Goal: Task Accomplishment & Management: Use online tool/utility

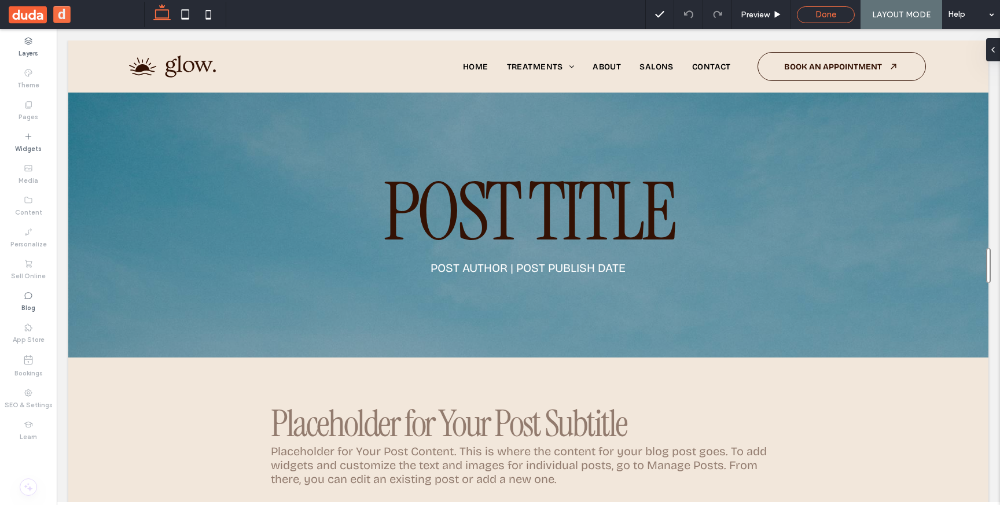
click at [827, 13] on span "Done" at bounding box center [826, 14] width 21 height 10
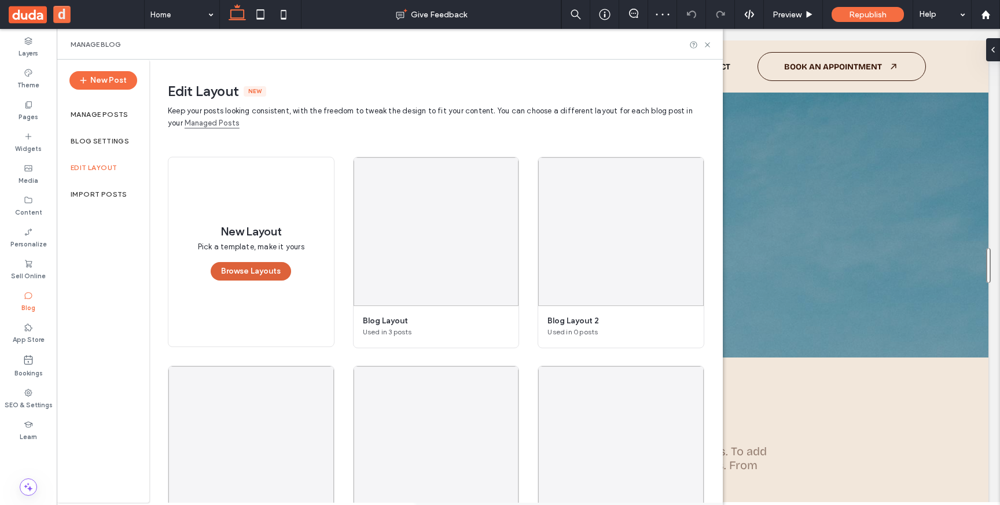
click at [236, 271] on button "Browse Layouts" at bounding box center [251, 271] width 80 height 19
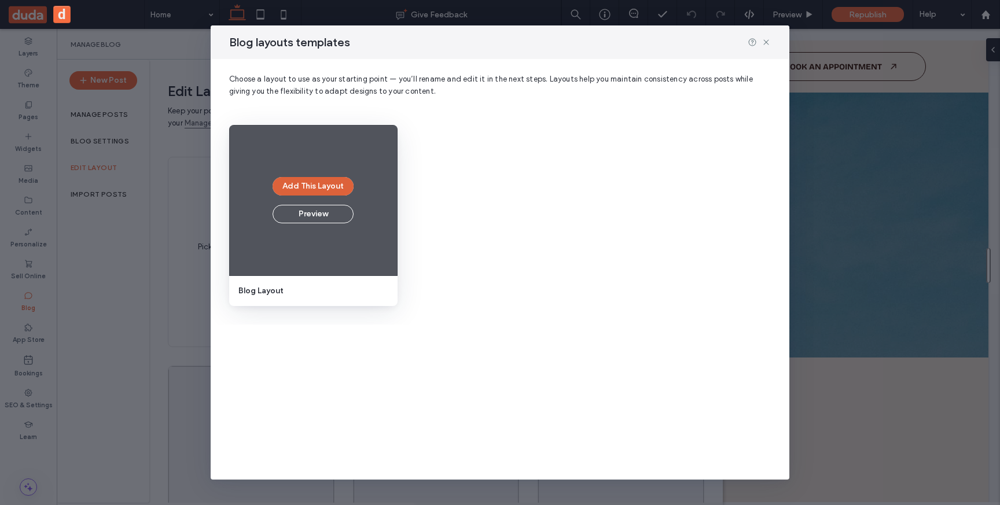
click at [306, 183] on button "Add This Layout" at bounding box center [313, 186] width 81 height 19
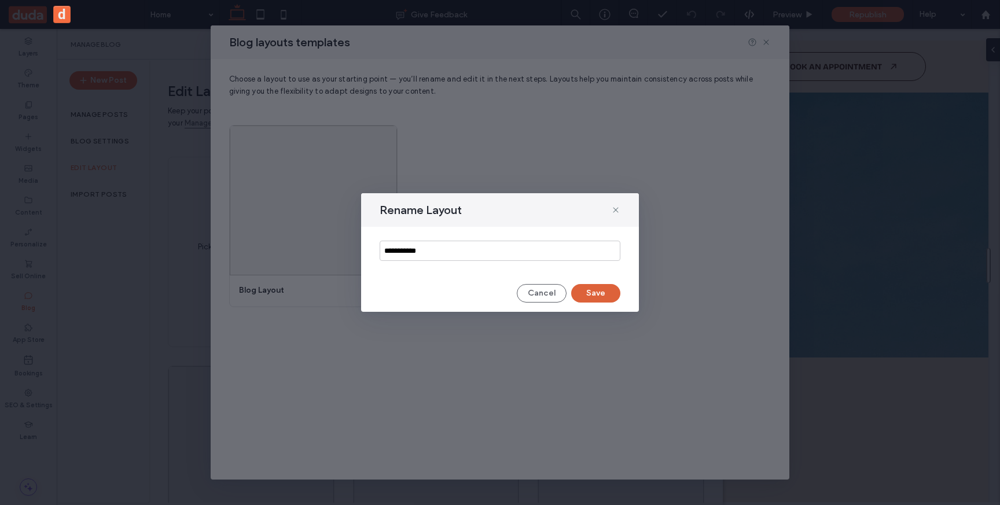
click at [598, 299] on button "Save" at bounding box center [595, 293] width 49 height 19
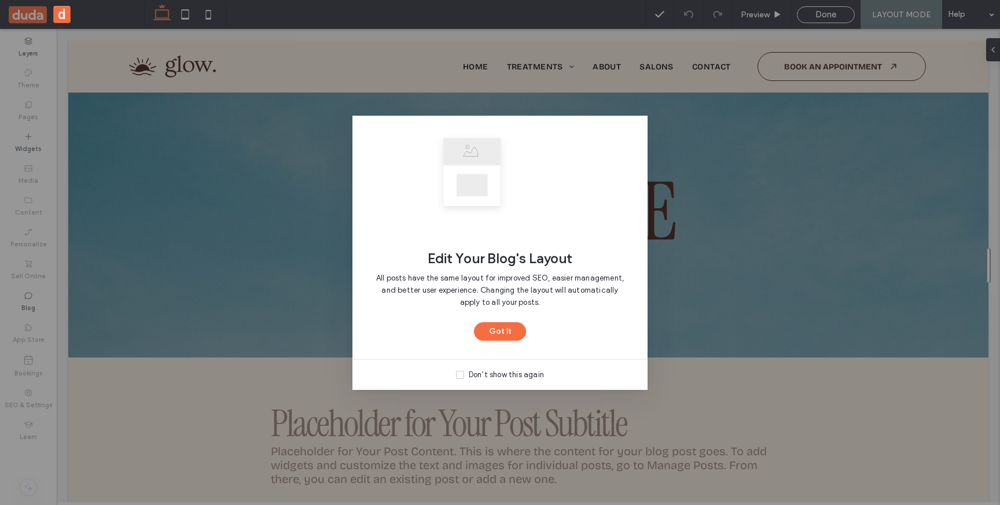
click at [730, 296] on div "Edit Your Blog's Layout All posts have the same layout for improved SEO, easier…" at bounding box center [500, 252] width 1000 height 505
click at [485, 337] on button "Got It" at bounding box center [500, 331] width 52 height 19
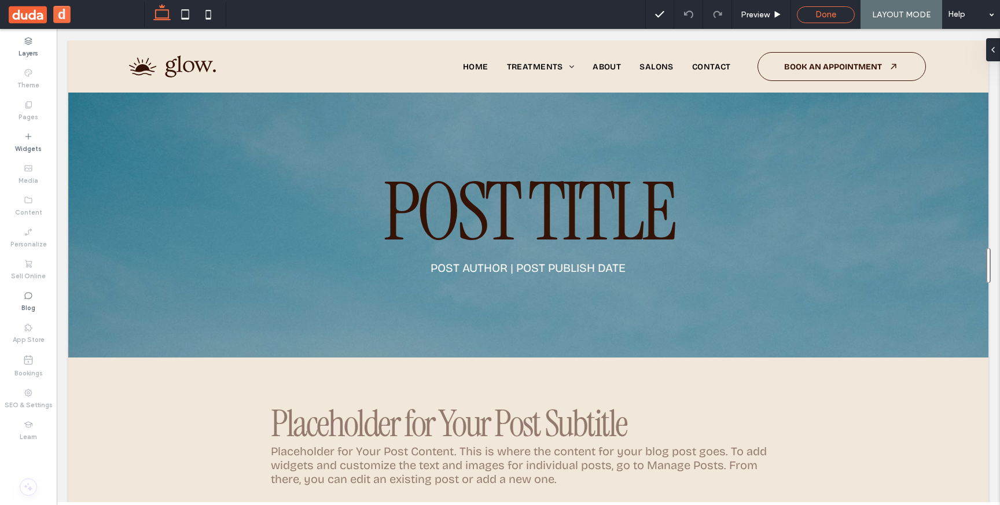
click at [823, 8] on div "Done" at bounding box center [826, 14] width 58 height 17
click at [817, 16] on span "Done" at bounding box center [826, 14] width 21 height 10
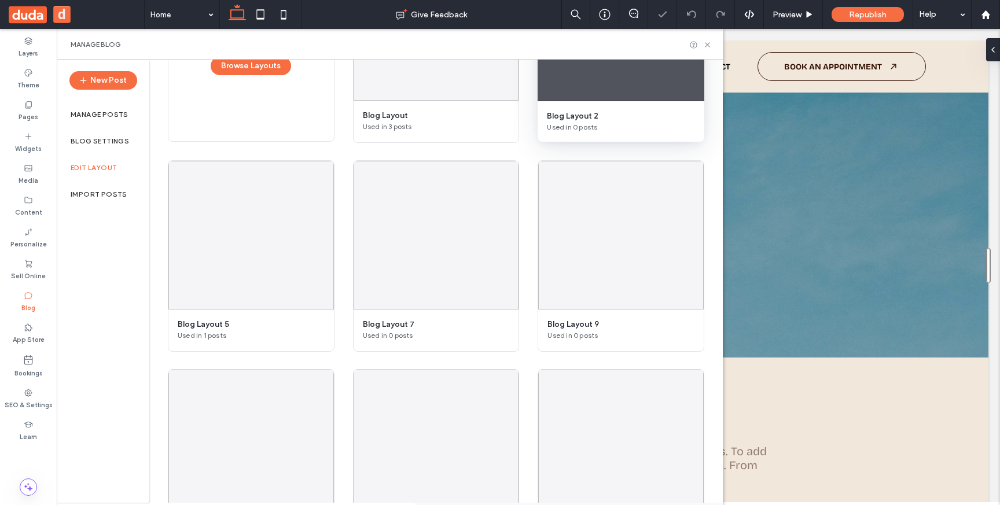
scroll to position [492, 0]
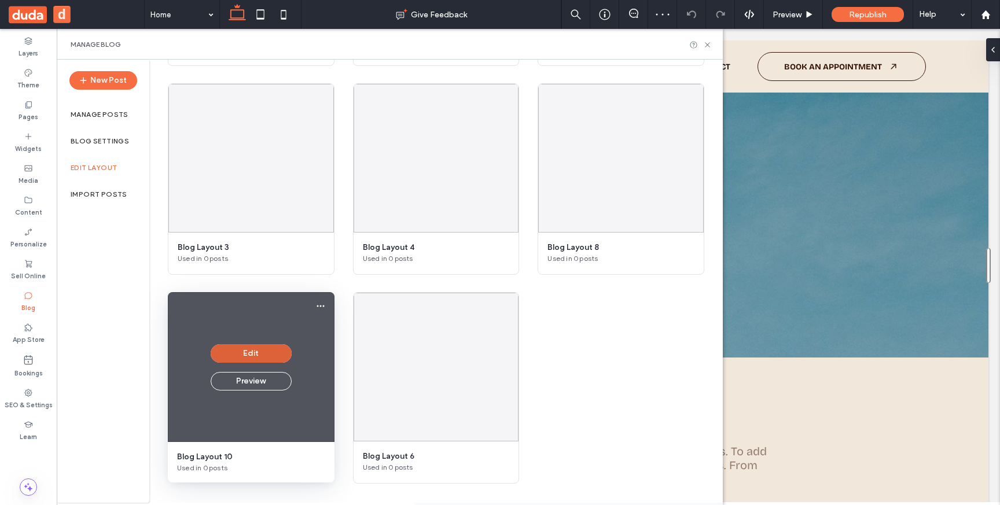
click at [255, 346] on button "Edit" at bounding box center [251, 353] width 81 height 19
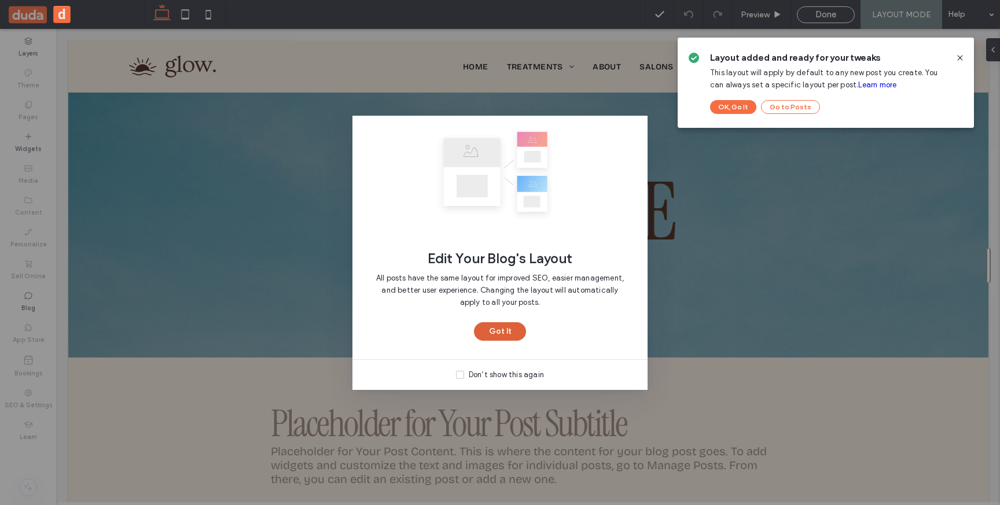
click at [501, 332] on button "Got It" at bounding box center [500, 331] width 52 height 19
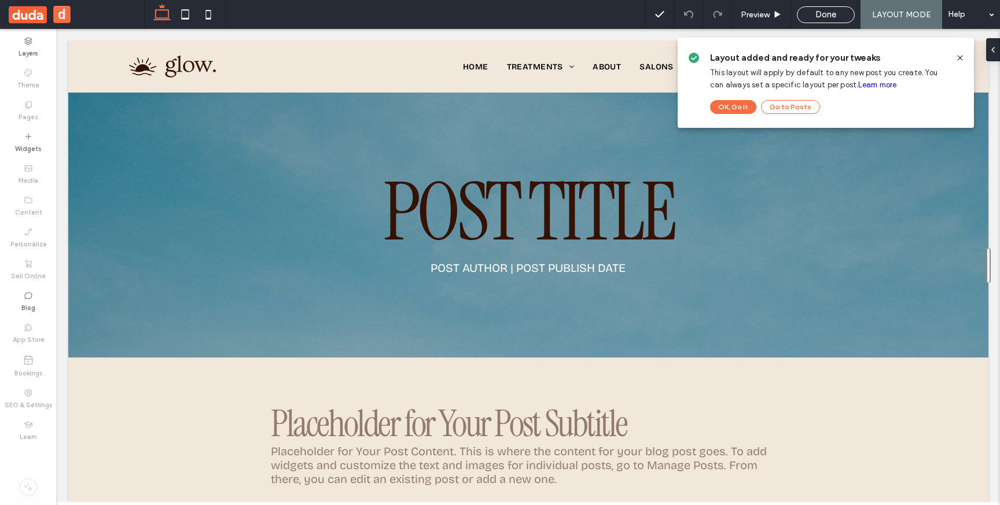
click at [961, 56] on icon at bounding box center [960, 57] width 9 height 9
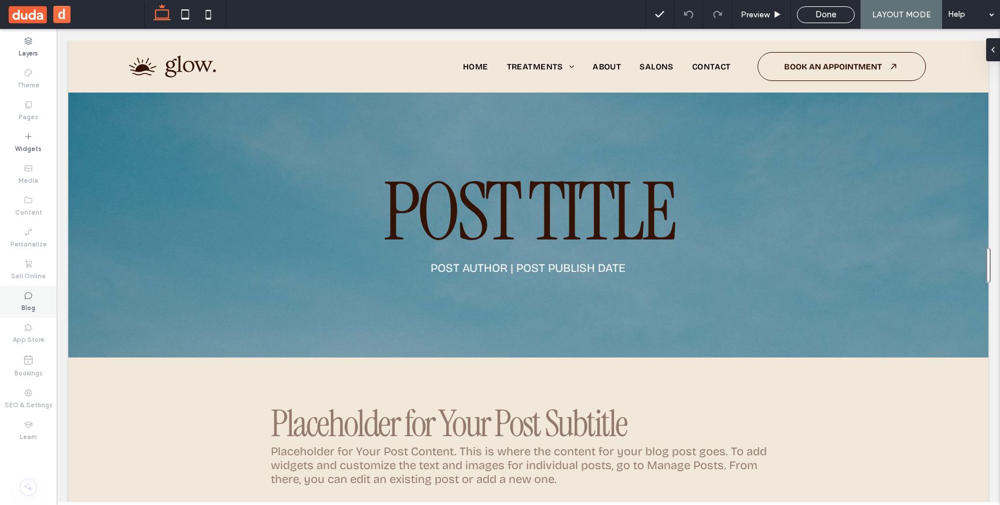
click at [27, 306] on label "Blog" at bounding box center [28, 306] width 14 height 13
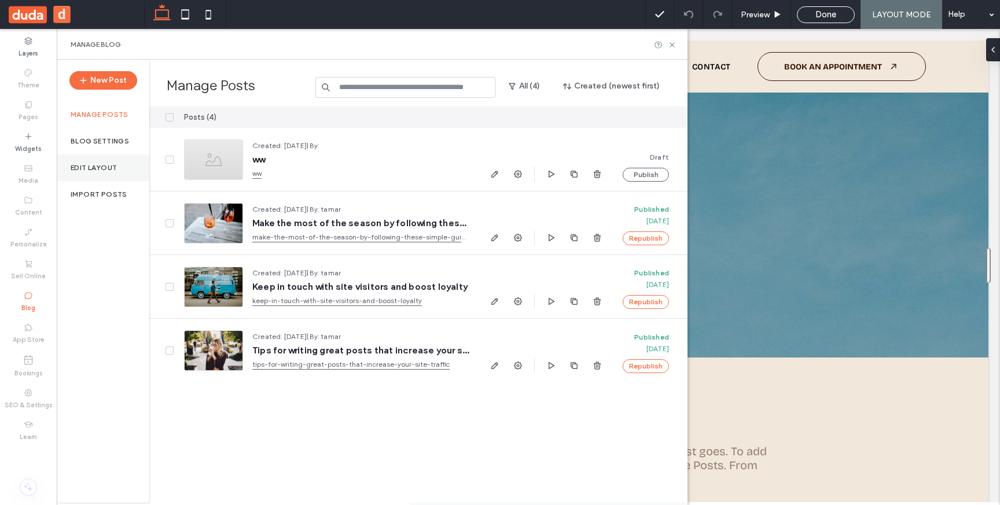
click at [111, 163] on div "Edit Layout" at bounding box center [103, 168] width 93 height 27
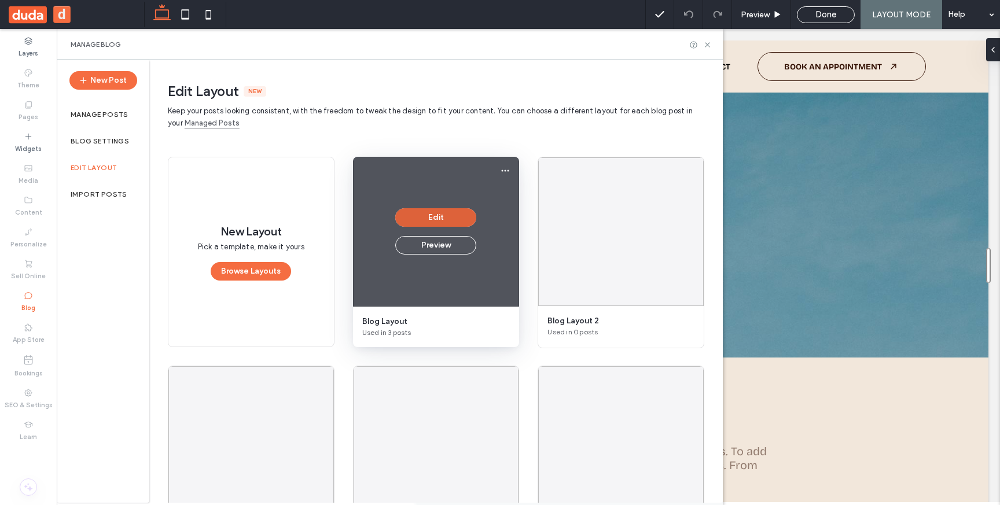
click at [437, 217] on button "Edit" at bounding box center [435, 217] width 81 height 19
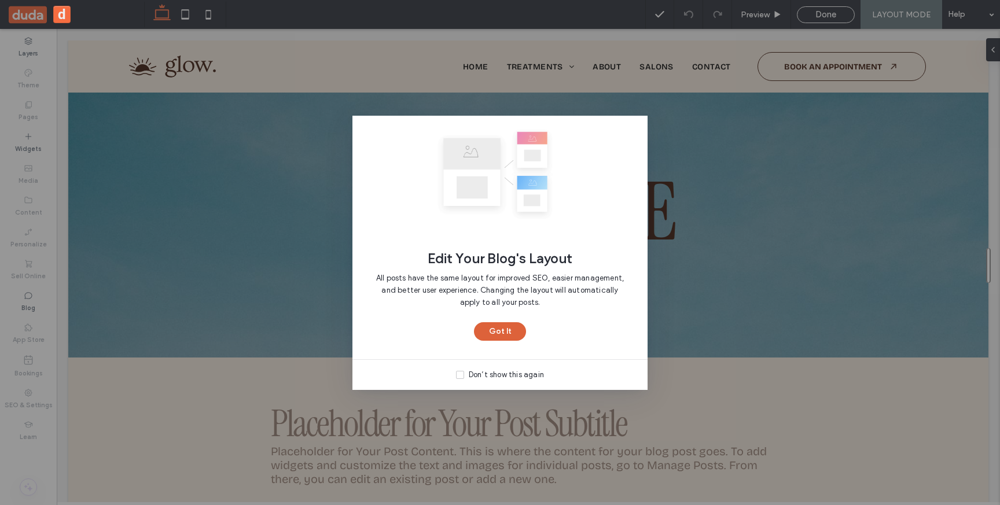
click at [486, 327] on button "Got It" at bounding box center [500, 331] width 52 height 19
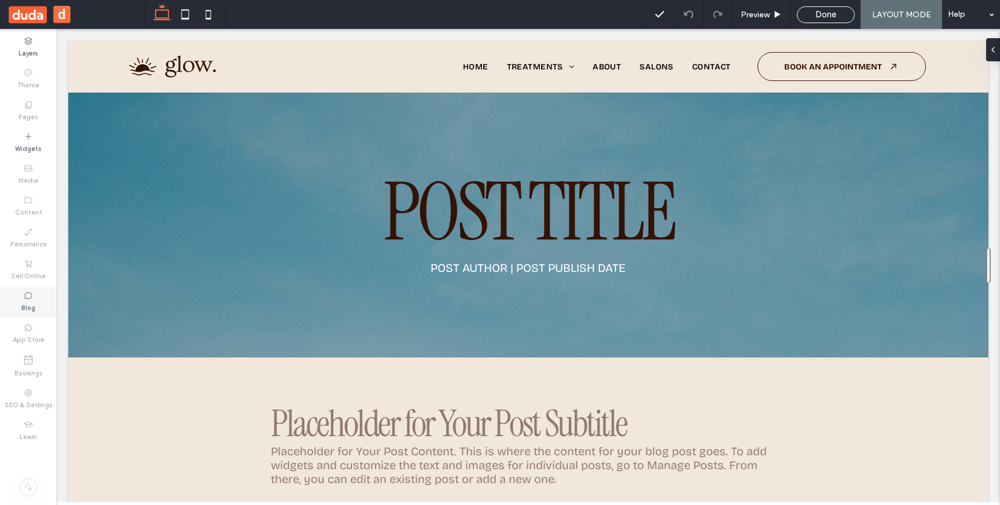
click at [34, 301] on label "Blog" at bounding box center [28, 306] width 14 height 13
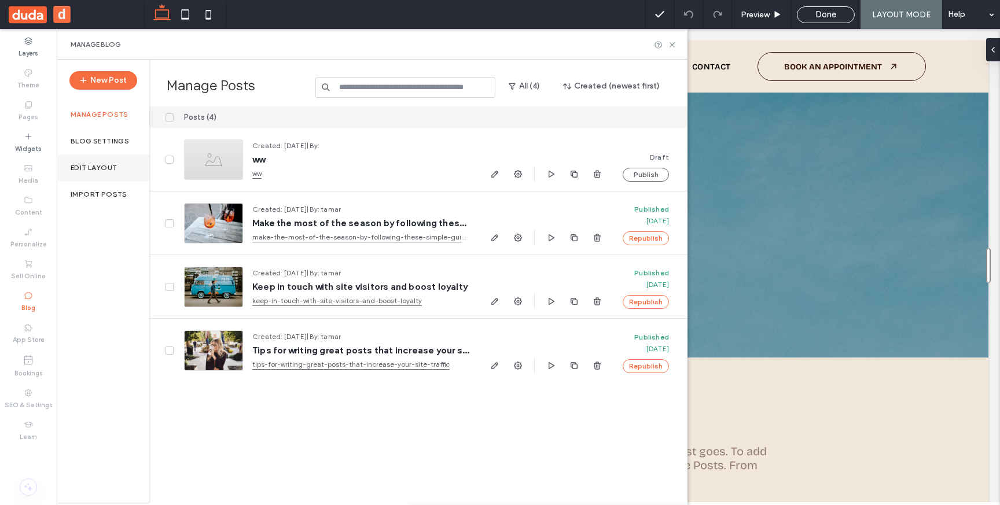
click at [98, 168] on label "Edit Layout" at bounding box center [94, 168] width 46 height 8
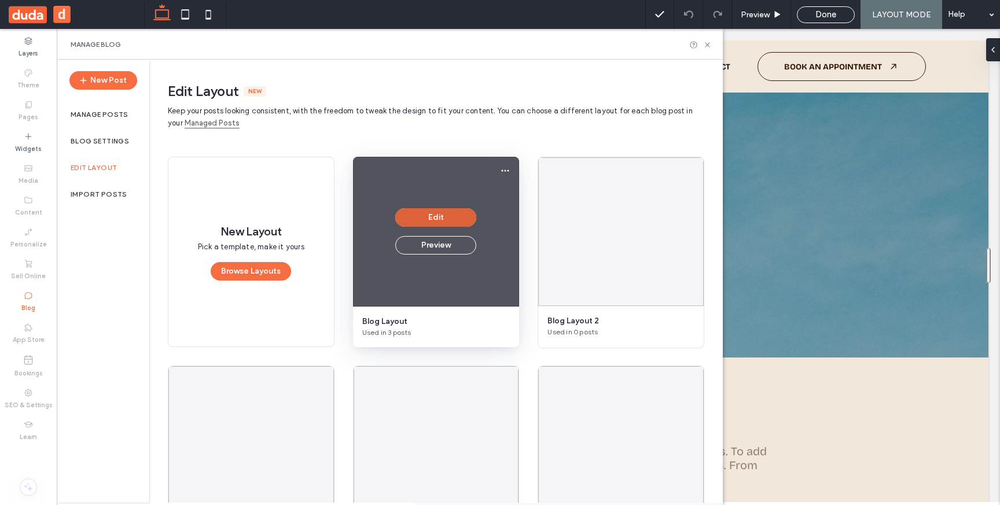
click at [432, 216] on button "Edit" at bounding box center [435, 217] width 81 height 19
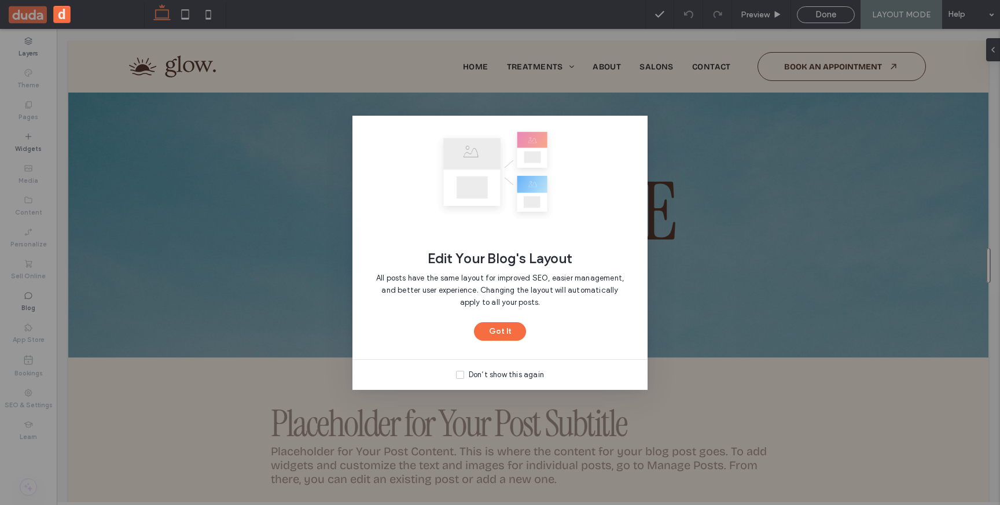
click at [718, 230] on div "Edit Your Blog's Layout All posts have the same layout for improved SEO, easier…" at bounding box center [500, 252] width 1000 height 505
click at [494, 335] on button "Got It" at bounding box center [500, 331] width 52 height 19
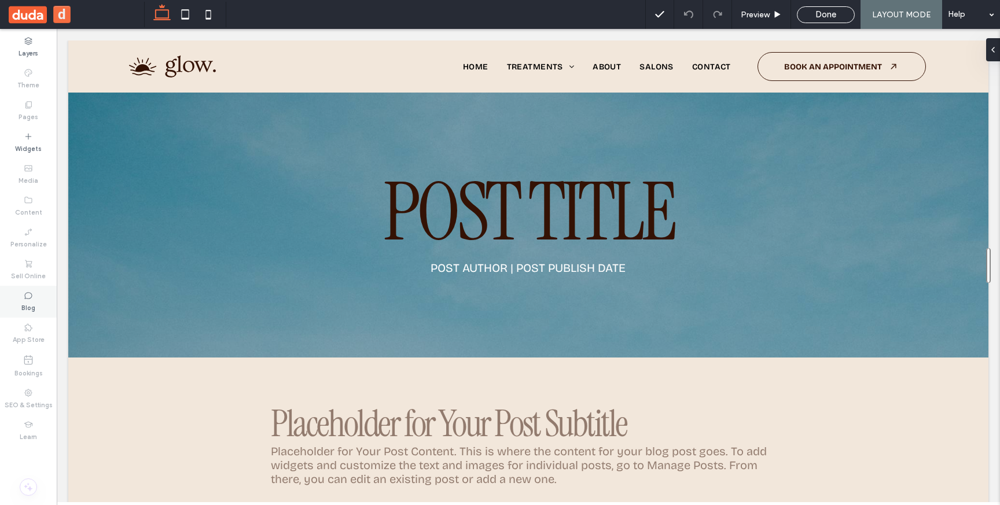
click at [29, 296] on icon at bounding box center [28, 295] width 9 height 9
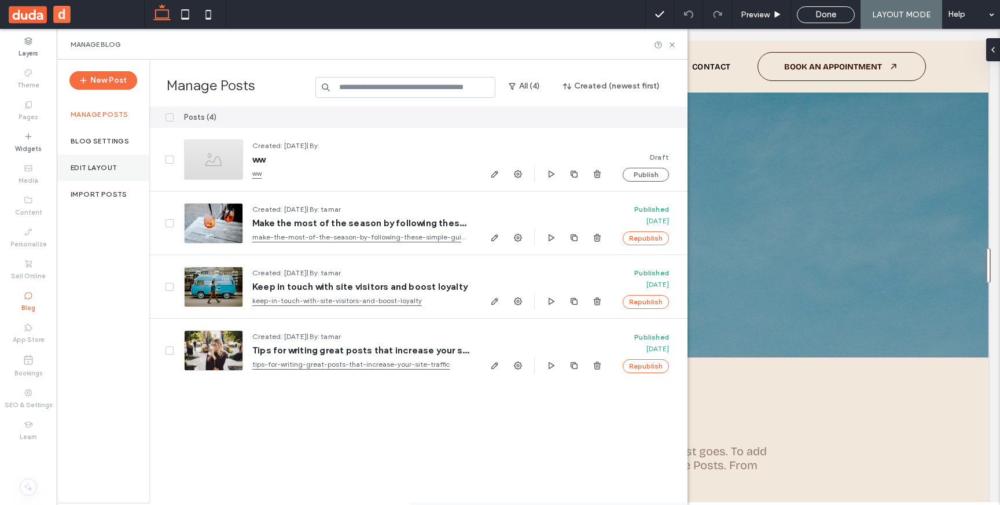
click at [112, 166] on label "Edit Layout" at bounding box center [94, 168] width 46 height 8
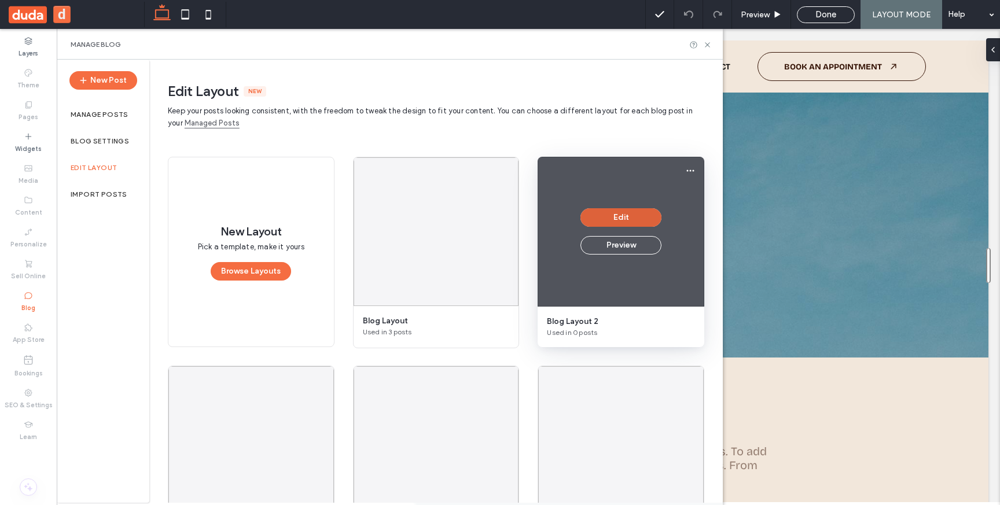
click at [616, 220] on button "Edit" at bounding box center [621, 217] width 81 height 19
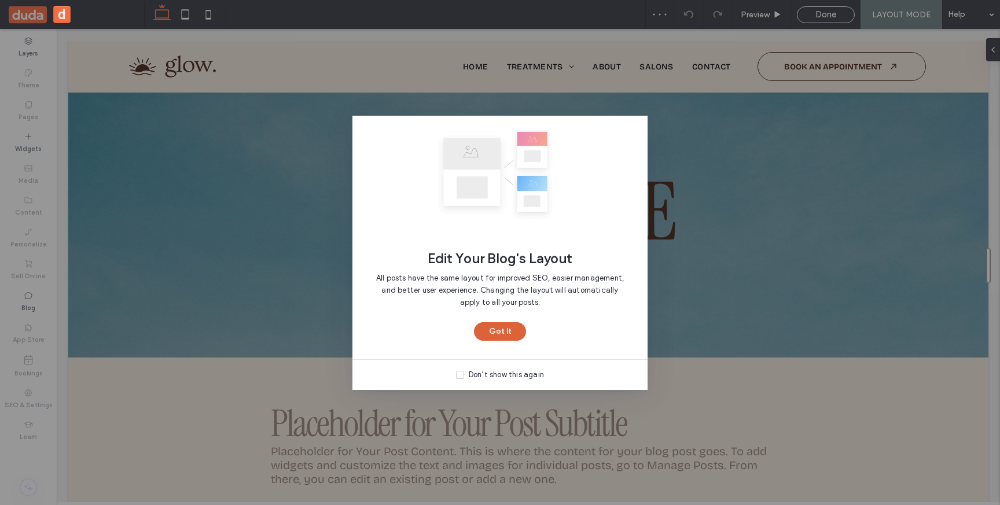
click at [512, 327] on button "Got It" at bounding box center [500, 331] width 52 height 19
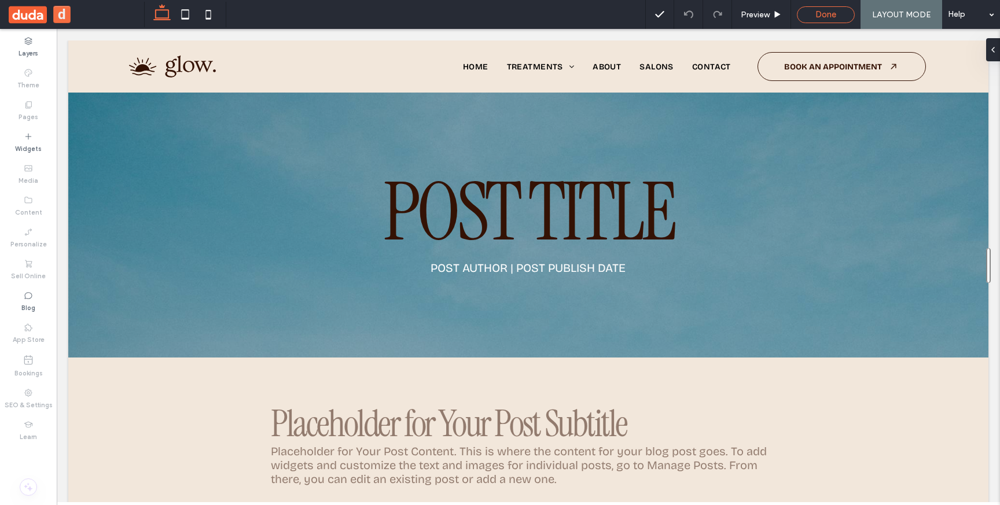
click at [816, 19] on span "Done" at bounding box center [826, 14] width 21 height 10
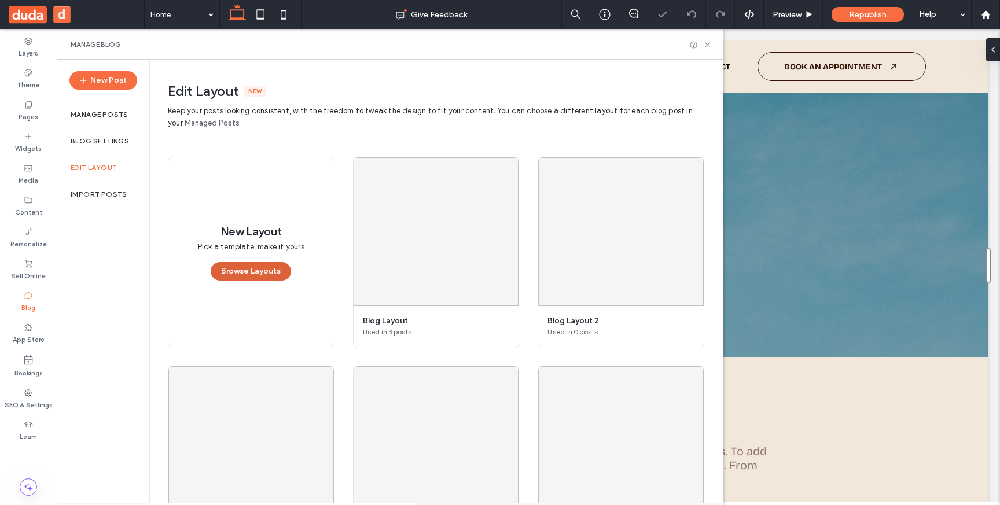
click at [269, 269] on button "Browse Layouts" at bounding box center [251, 271] width 80 height 19
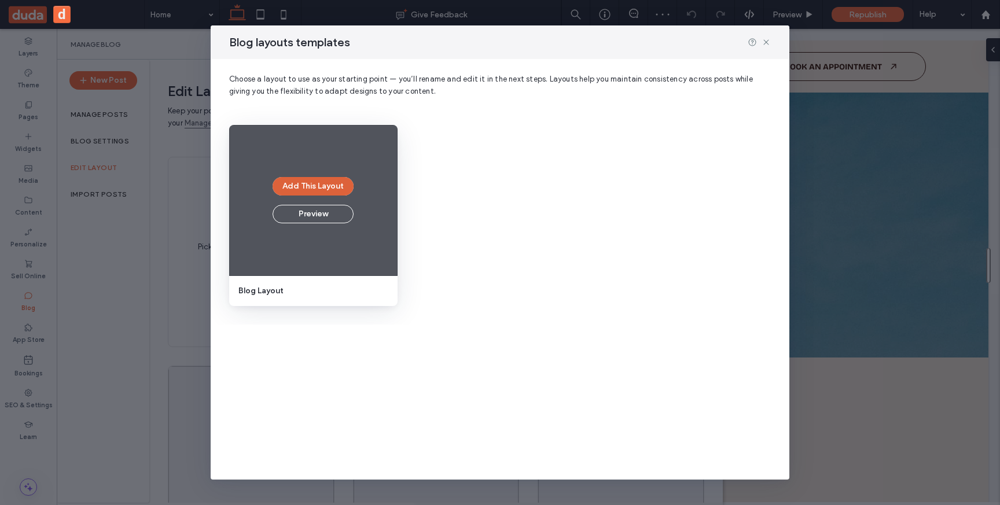
click at [318, 184] on button "Add This Layout" at bounding box center [313, 186] width 81 height 19
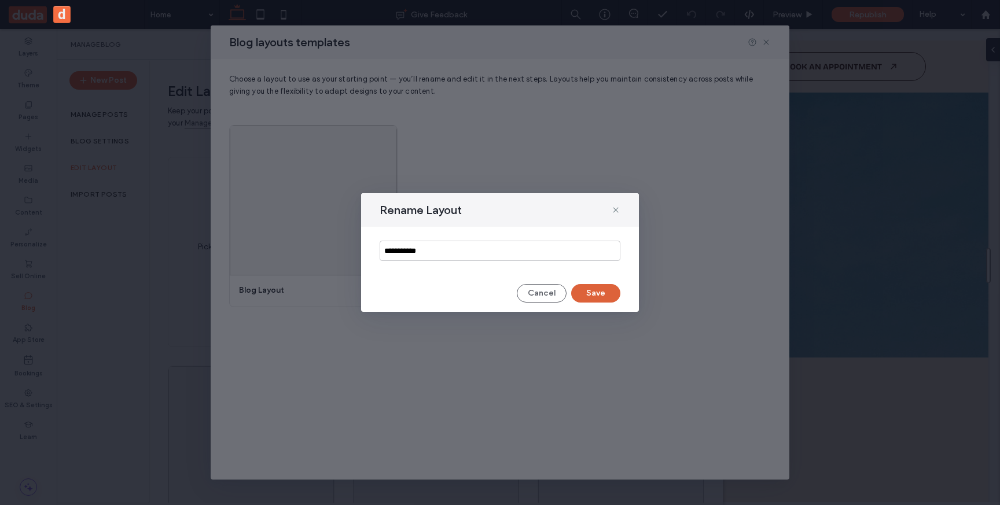
click at [599, 292] on button "Save" at bounding box center [595, 293] width 49 height 19
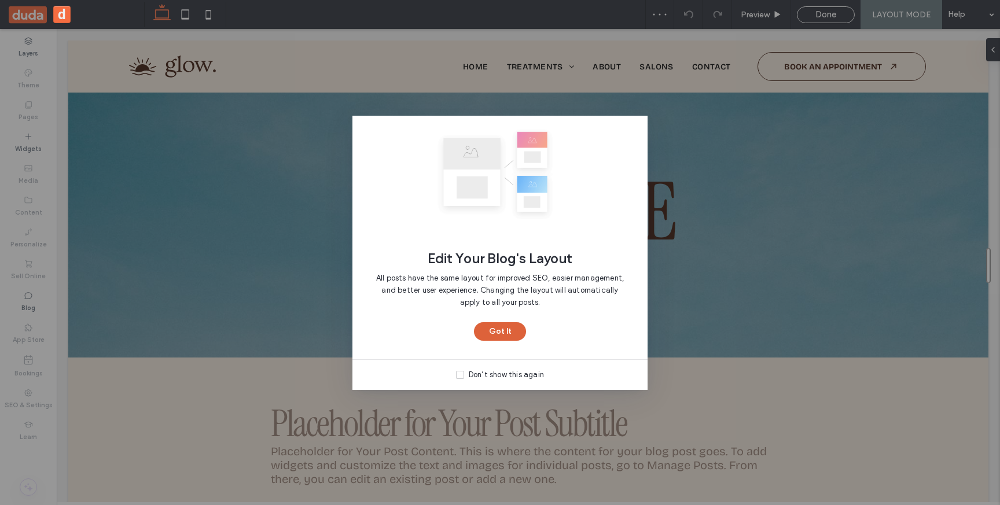
click at [501, 336] on button "Got It" at bounding box center [500, 331] width 52 height 19
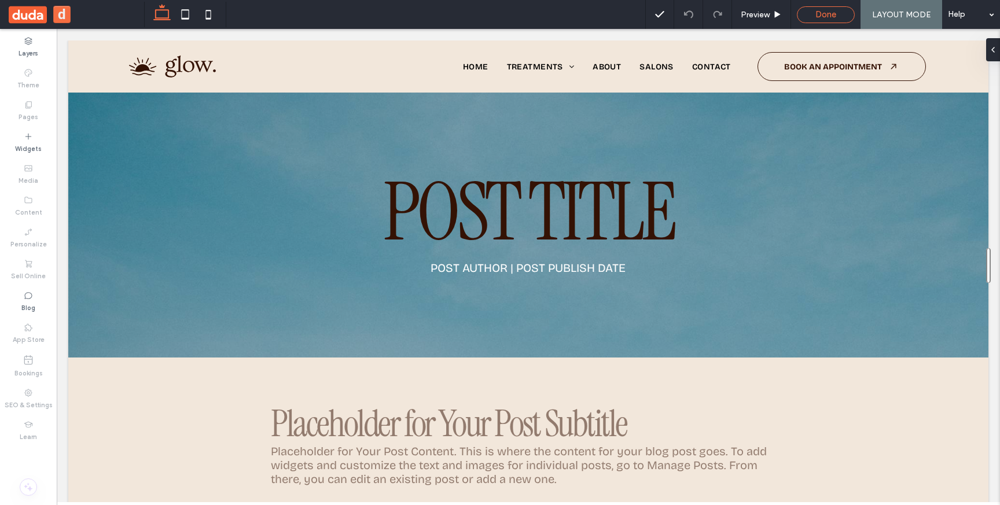
click at [824, 6] on div "Done" at bounding box center [826, 14] width 58 height 17
click at [825, 9] on span "Done" at bounding box center [826, 14] width 21 height 10
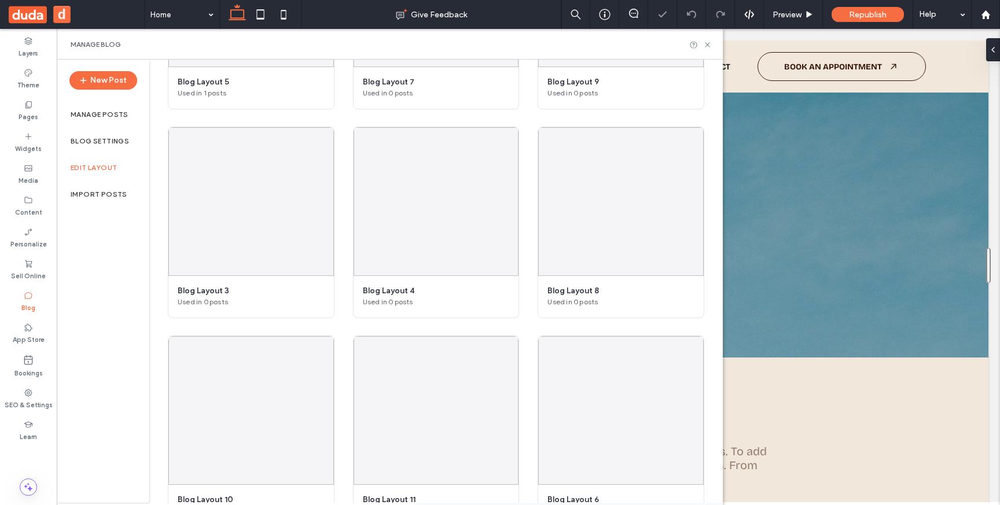
scroll to position [492, 0]
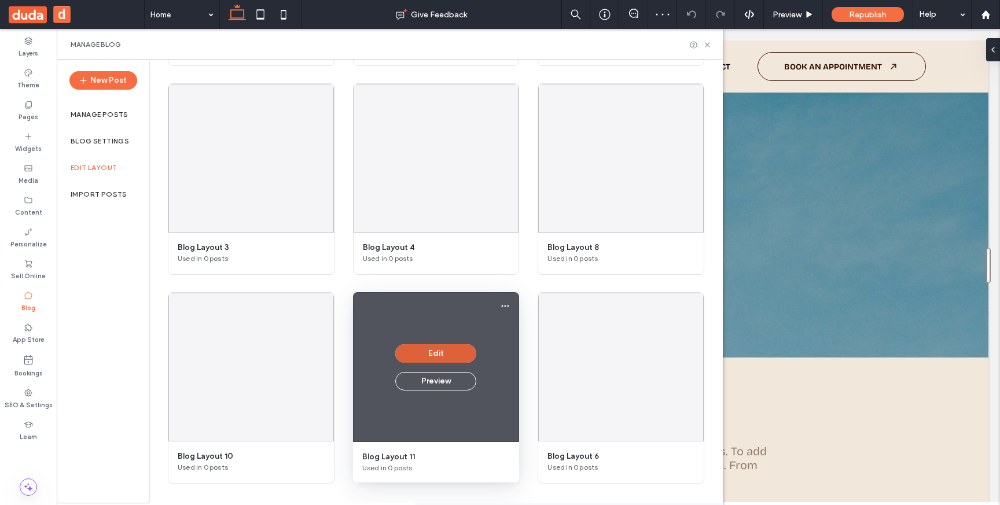
click at [445, 348] on button "Edit" at bounding box center [435, 353] width 81 height 19
